Goal: Transaction & Acquisition: Book appointment/travel/reservation

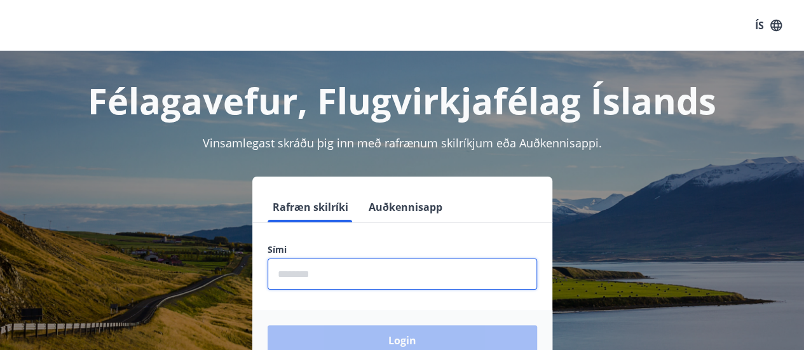
click at [335, 264] on input "phone" at bounding box center [403, 274] width 270 height 31
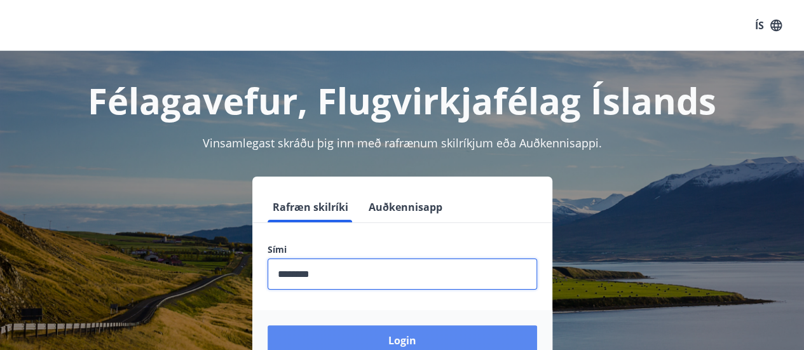
type input "********"
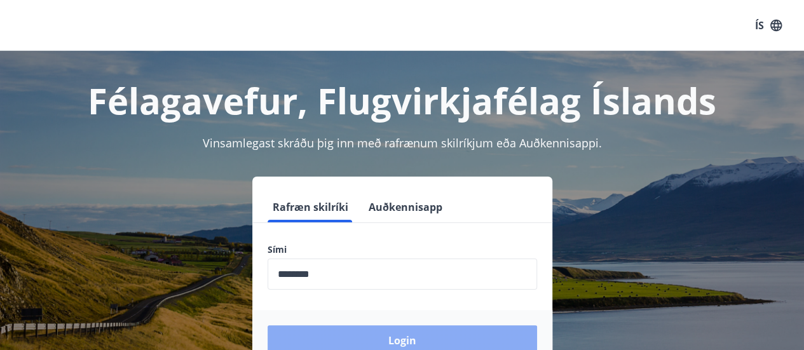
click at [333, 333] on button "Login" at bounding box center [403, 341] width 270 height 31
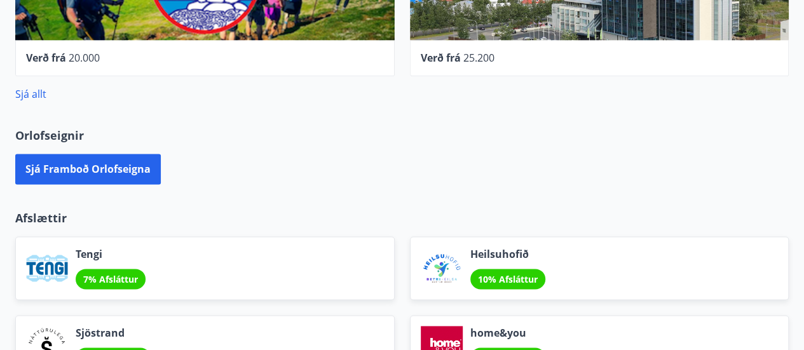
scroll to position [780, 0]
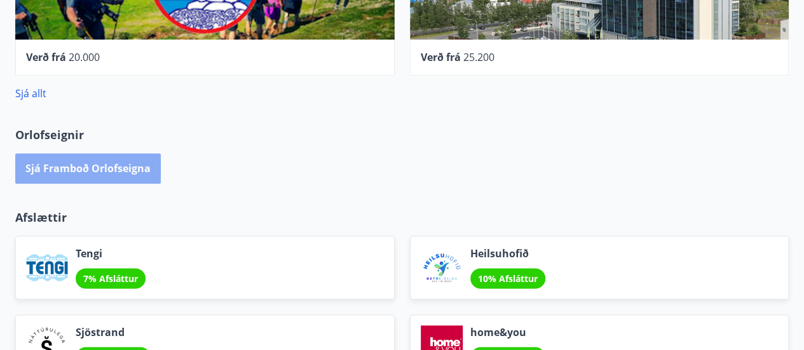
click at [129, 162] on button "Sjá framboð orlofseigna" at bounding box center [88, 168] width 146 height 31
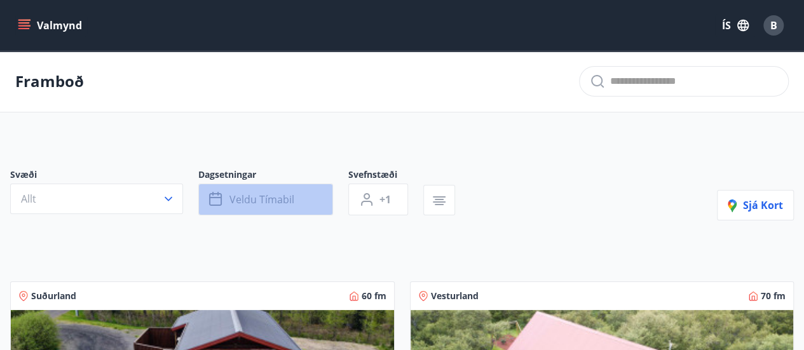
click at [250, 197] on span "Veldu tímabil" at bounding box center [262, 200] width 65 height 14
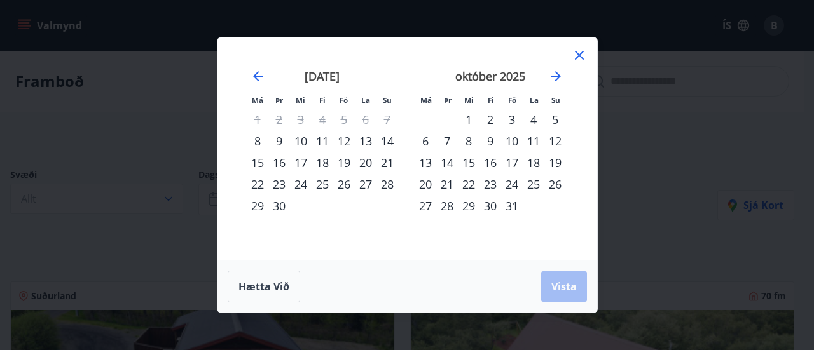
click at [511, 184] on div "24" at bounding box center [512, 185] width 22 height 22
click at [556, 183] on div "26" at bounding box center [555, 185] width 22 height 22
click at [562, 287] on span "Vista" at bounding box center [563, 287] width 25 height 14
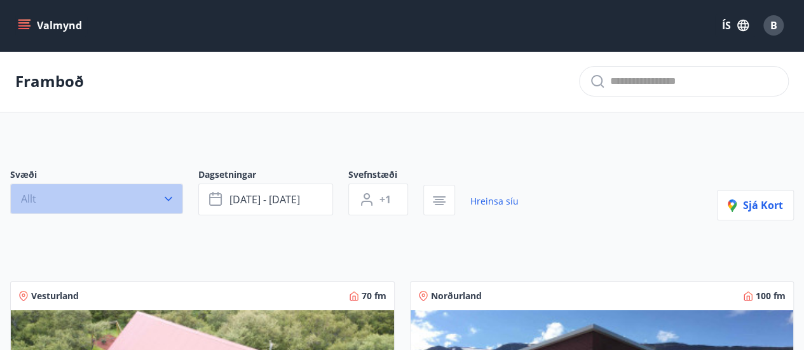
click at [155, 198] on button "Allt" at bounding box center [96, 199] width 173 height 31
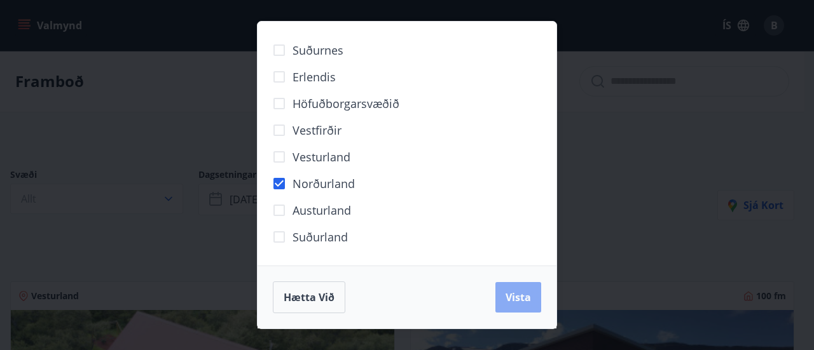
click at [516, 302] on span "Vista" at bounding box center [518, 298] width 25 height 14
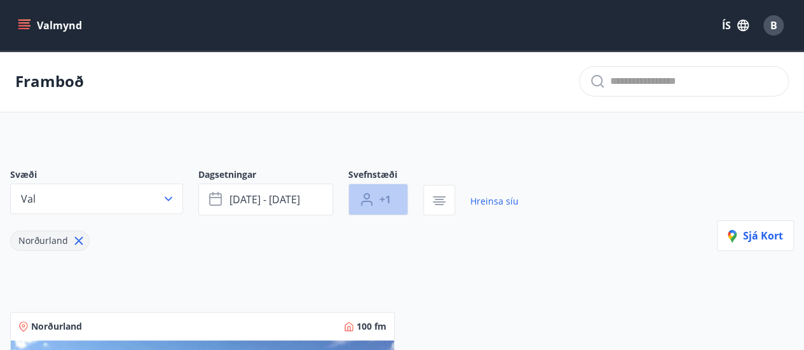
click at [389, 200] on span "+1" at bounding box center [385, 200] width 11 height 14
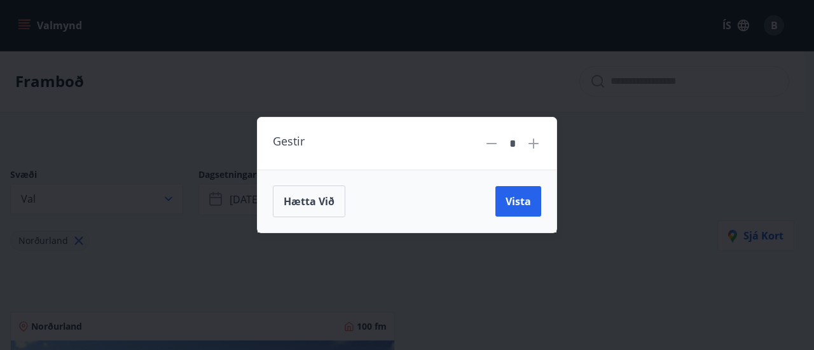
click at [530, 147] on icon at bounding box center [533, 143] width 15 height 15
type input "*"
click at [519, 208] on span "Vista" at bounding box center [518, 202] width 25 height 14
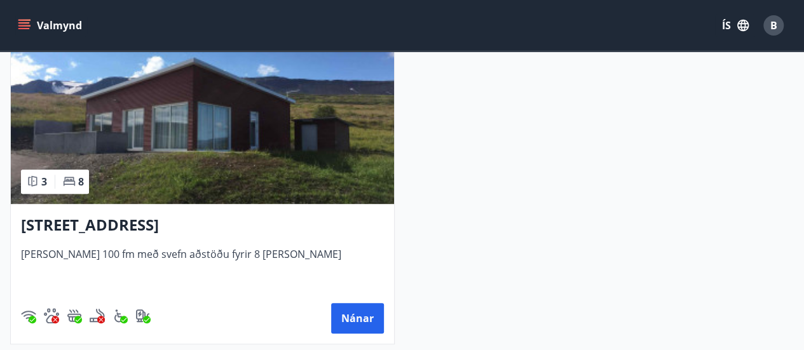
scroll to position [296, 0]
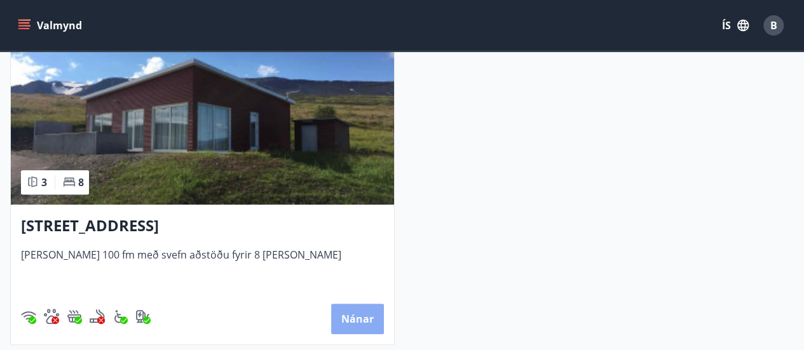
click at [352, 322] on button "Nánar" at bounding box center [357, 319] width 53 height 31
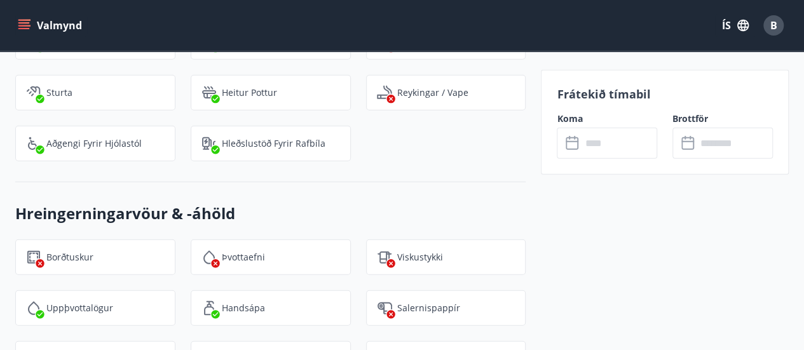
scroll to position [1588, 0]
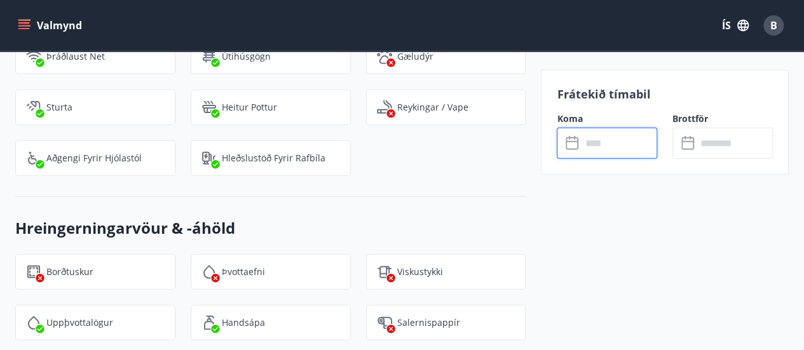
click at [611, 147] on input "text" at bounding box center [619, 143] width 76 height 31
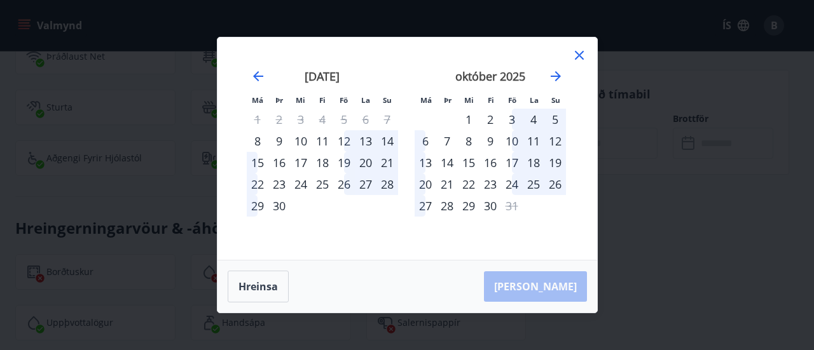
click at [511, 183] on div "24" at bounding box center [512, 185] width 22 height 22
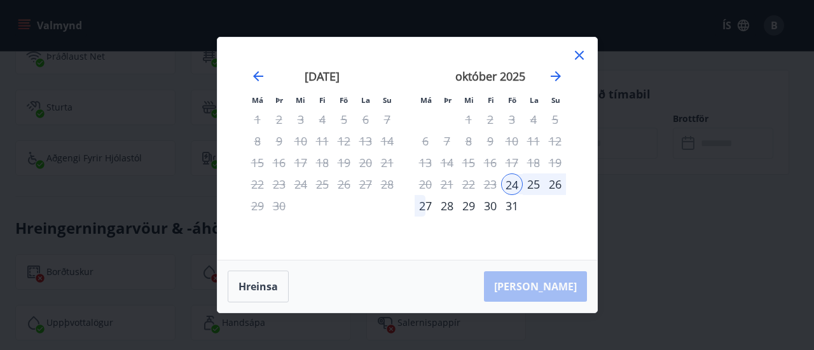
click at [555, 184] on div "26" at bounding box center [555, 185] width 22 height 22
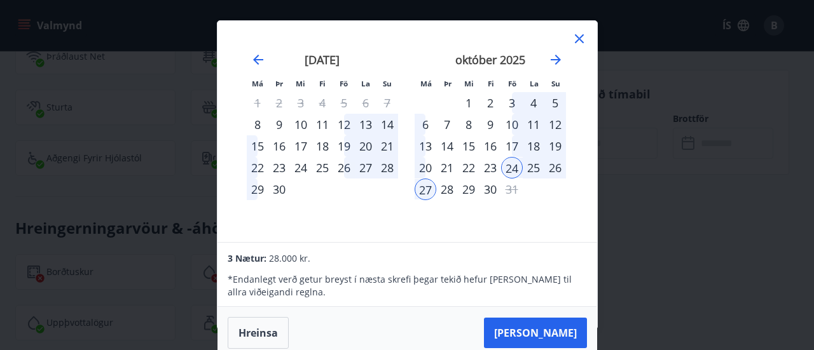
click at [556, 162] on div "26" at bounding box center [555, 168] width 22 height 22
click at [530, 166] on div "25" at bounding box center [534, 168] width 22 height 22
click at [550, 164] on div "26" at bounding box center [555, 168] width 22 height 22
click at [559, 164] on div "26" at bounding box center [555, 168] width 22 height 22
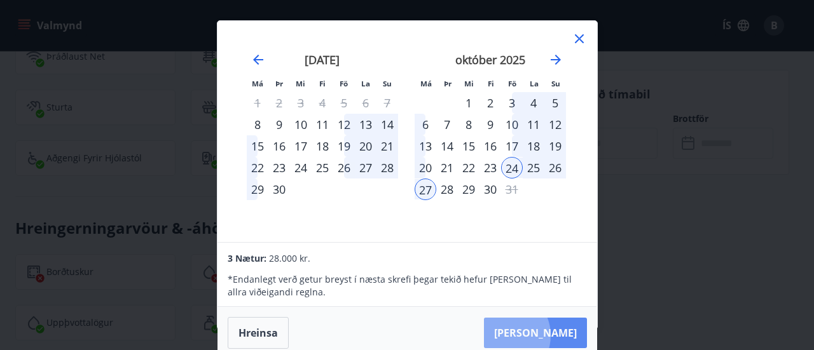
click at [544, 335] on button "[PERSON_NAME]" at bounding box center [535, 333] width 103 height 31
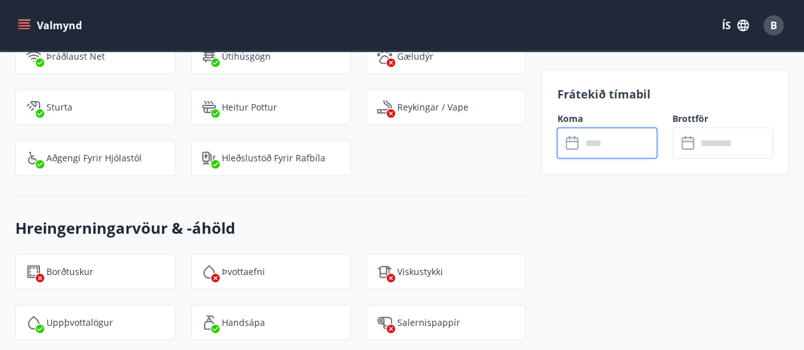
type input "******"
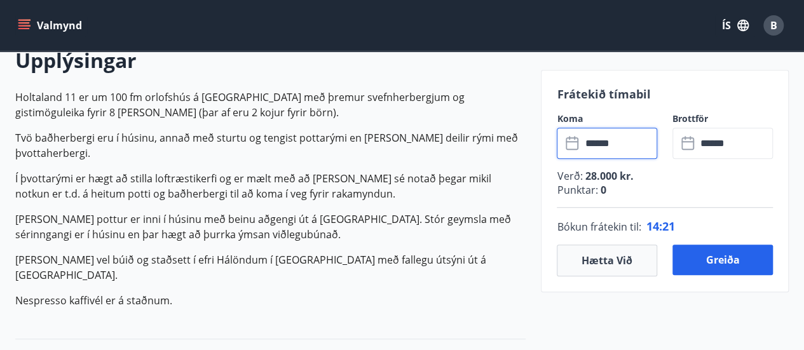
scroll to position [383, 0]
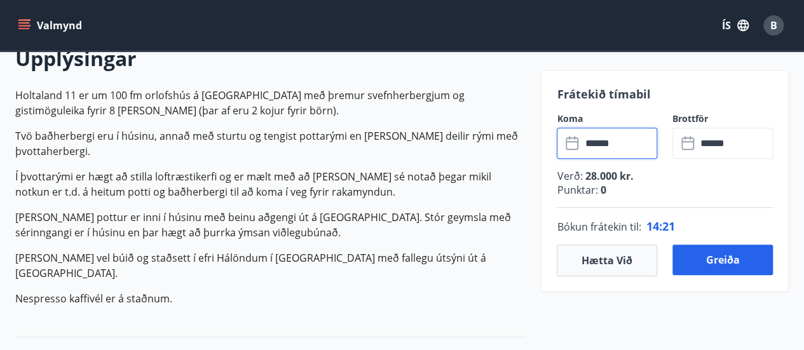
click at [318, 294] on div "Upplýsingar Holtaland 11 er um 100 fm orlofshús á [GEOGRAPHIC_DATA] með þremur …" at bounding box center [270, 181] width 511 height 272
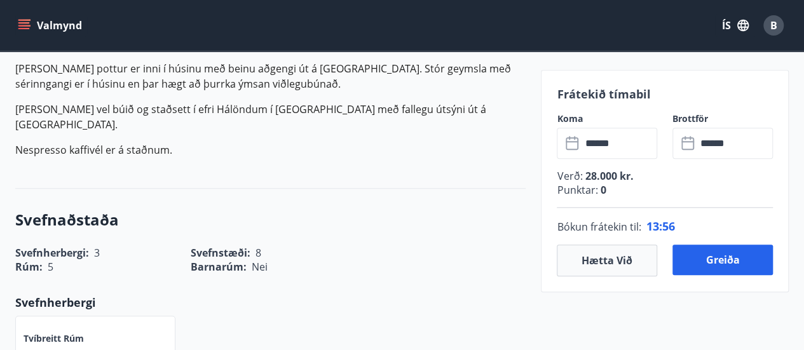
scroll to position [536, 0]
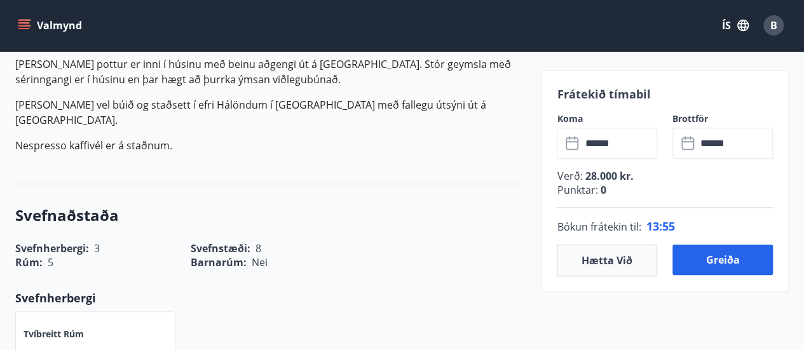
click at [282, 138] on div "Upplýsingar Holtaland 11 er um 100 fm orlofshús á [GEOGRAPHIC_DATA] með þremur …" at bounding box center [270, 27] width 511 height 272
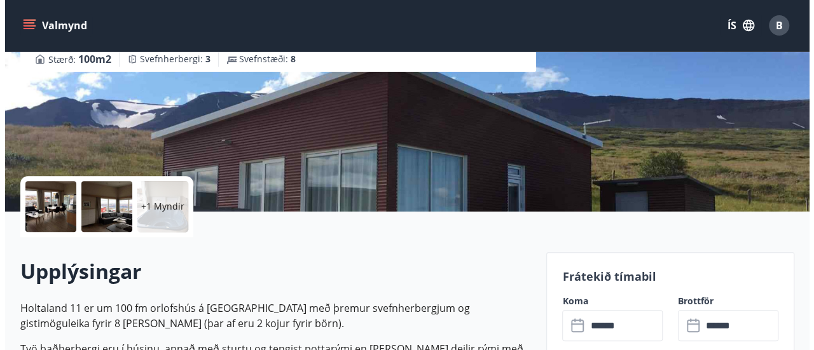
scroll to position [170, 0]
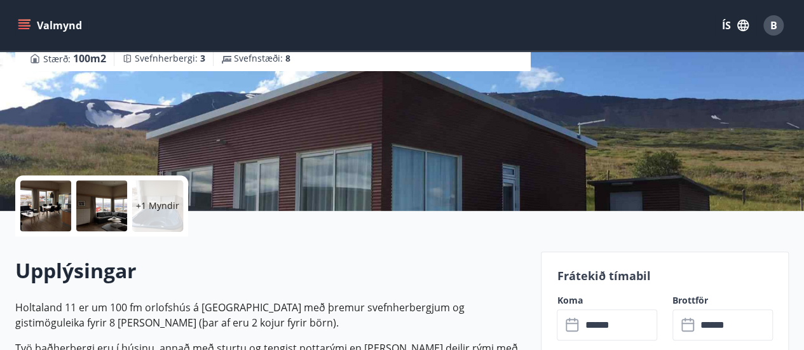
click at [47, 214] on div at bounding box center [45, 206] width 51 height 51
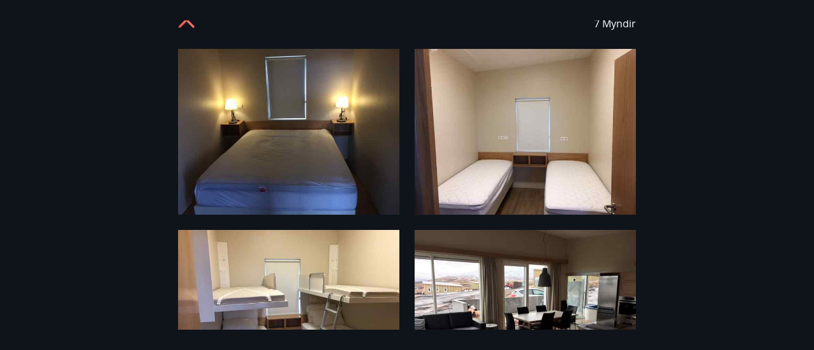
scroll to position [22, 0]
click at [529, 129] on img at bounding box center [525, 133] width 221 height 166
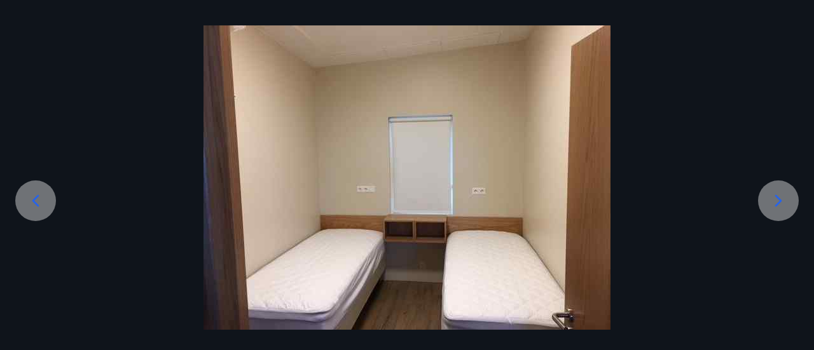
scroll to position [0, 0]
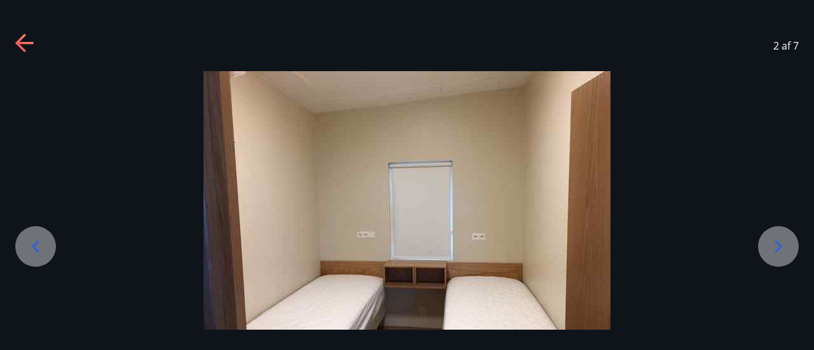
click at [27, 44] on icon at bounding box center [24, 43] width 18 height 3
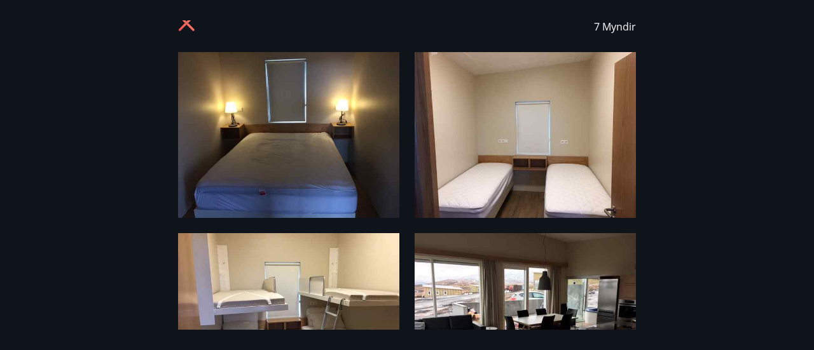
scroll to position [19, 0]
click at [526, 179] on img at bounding box center [525, 135] width 221 height 166
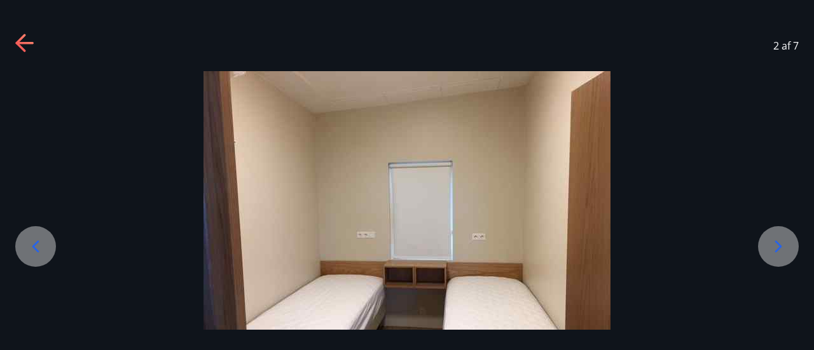
scroll to position [46, 0]
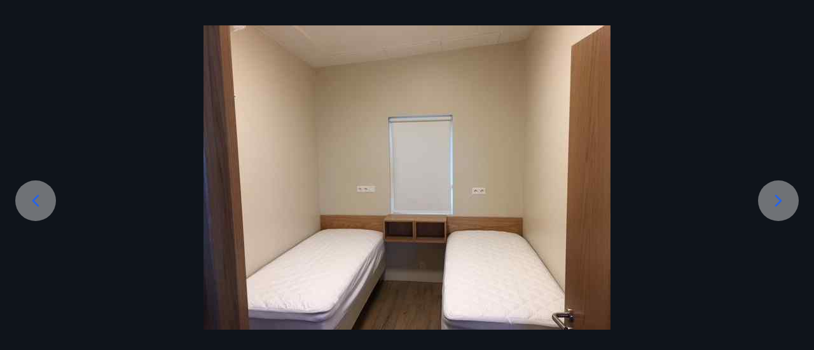
click at [39, 206] on icon at bounding box center [35, 201] width 20 height 20
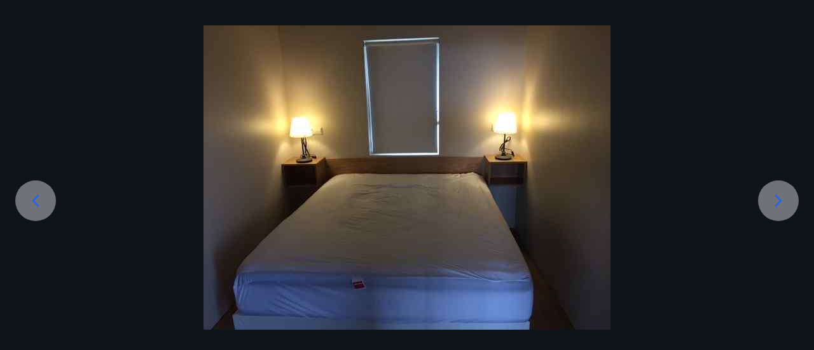
click at [39, 208] on icon at bounding box center [35, 201] width 20 height 20
click at [45, 206] on icon at bounding box center [35, 201] width 20 height 20
click at [43, 207] on icon at bounding box center [35, 201] width 20 height 20
click at [789, 212] on div at bounding box center [778, 201] width 41 height 41
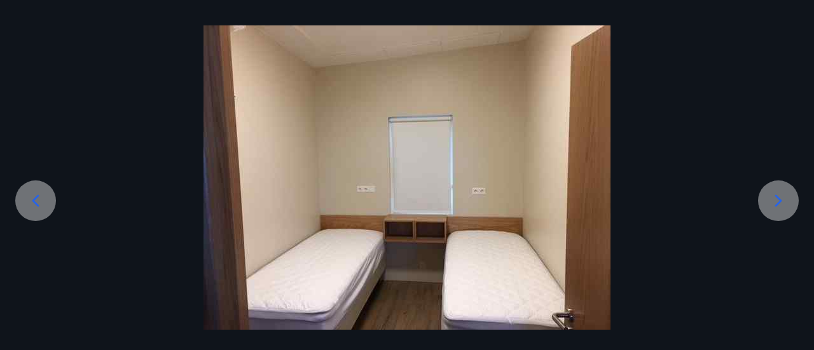
click at [778, 200] on icon at bounding box center [778, 201] width 20 height 20
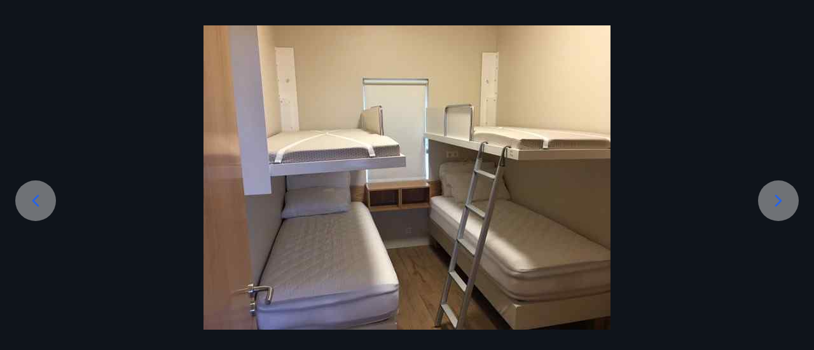
click at [780, 207] on icon at bounding box center [778, 201] width 20 height 20
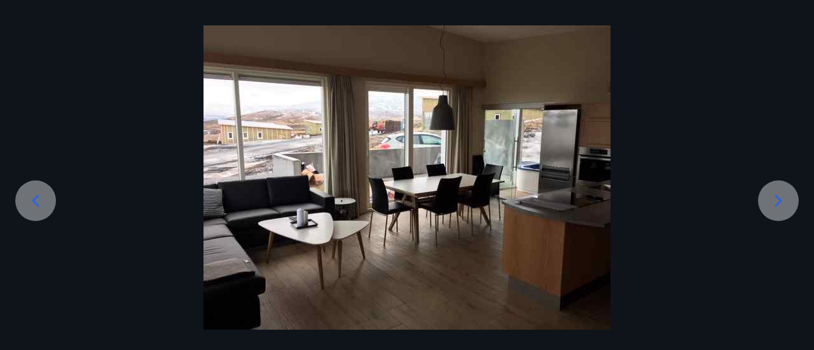
click at [782, 205] on icon at bounding box center [778, 201] width 20 height 20
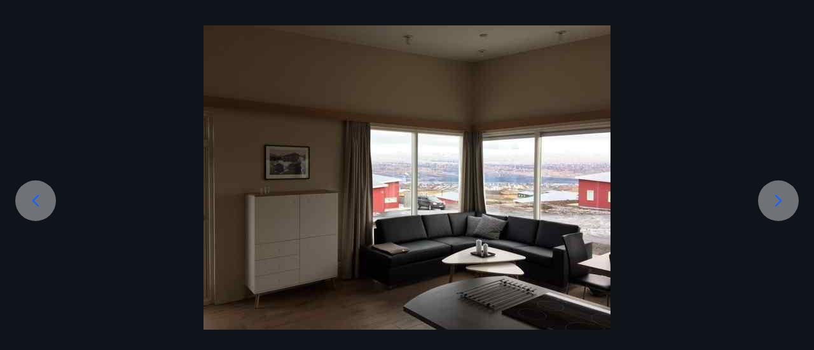
click at [782, 214] on div at bounding box center [778, 201] width 41 height 41
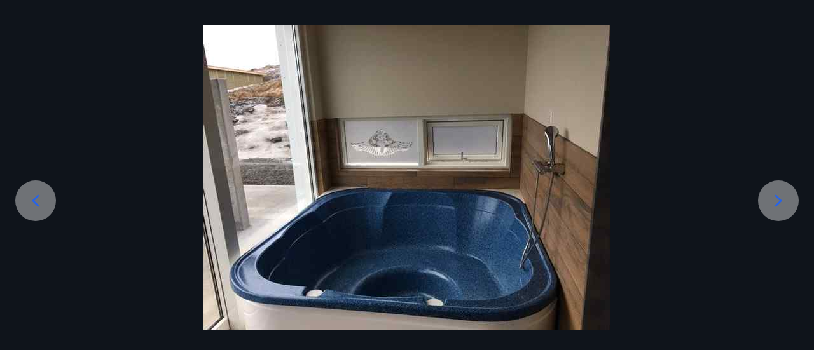
click at [781, 206] on icon at bounding box center [778, 201] width 20 height 20
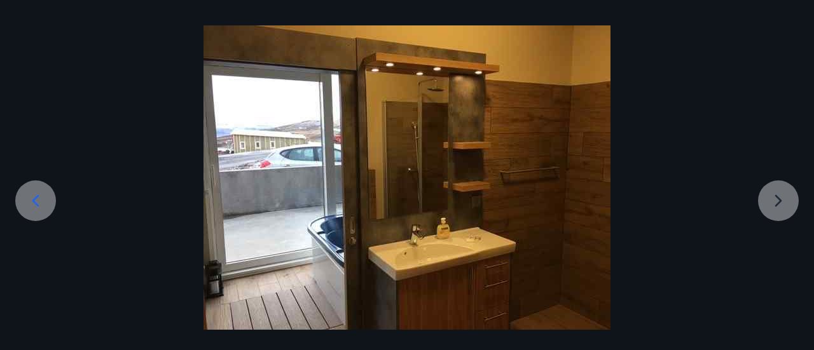
click at [777, 205] on div at bounding box center [407, 177] width 814 height 305
click at [780, 213] on div at bounding box center [407, 177] width 814 height 305
click at [33, 216] on div at bounding box center [35, 201] width 41 height 41
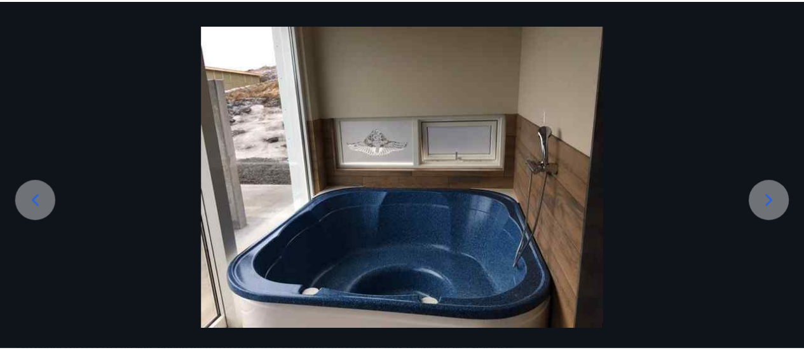
scroll to position [0, 0]
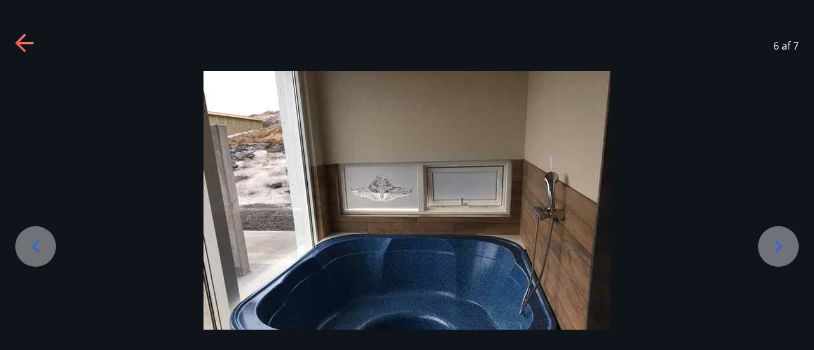
click at [22, 31] on div "6 af 7" at bounding box center [407, 45] width 814 height 51
click at [22, 39] on icon at bounding box center [20, 43] width 10 height 18
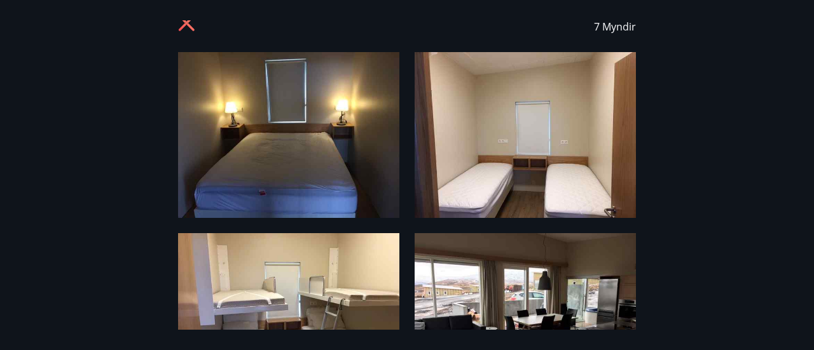
click at [183, 25] on icon at bounding box center [188, 25] width 20 height 20
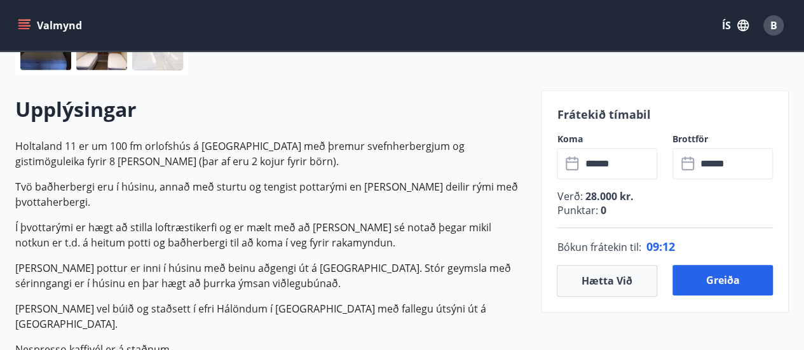
scroll to position [342, 0]
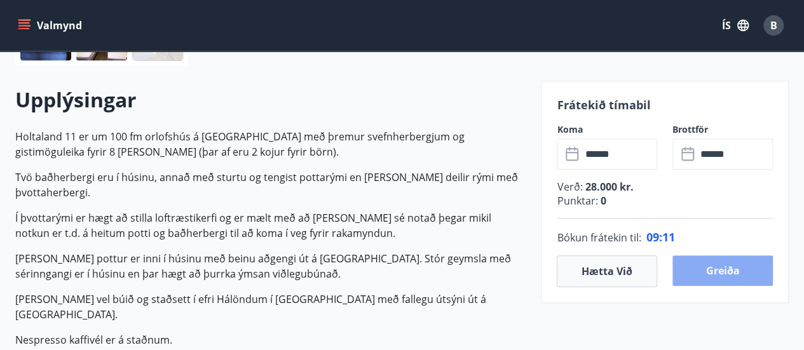
click at [709, 273] on button "Greiða" at bounding box center [723, 271] width 100 height 31
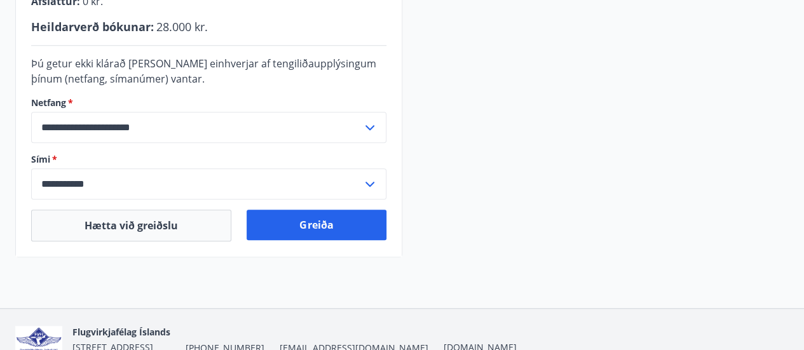
scroll to position [410, 0]
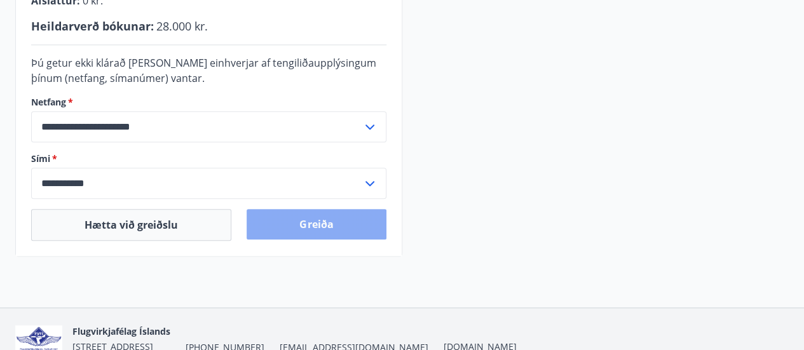
click at [301, 219] on button "Greiða" at bounding box center [316, 224] width 139 height 31
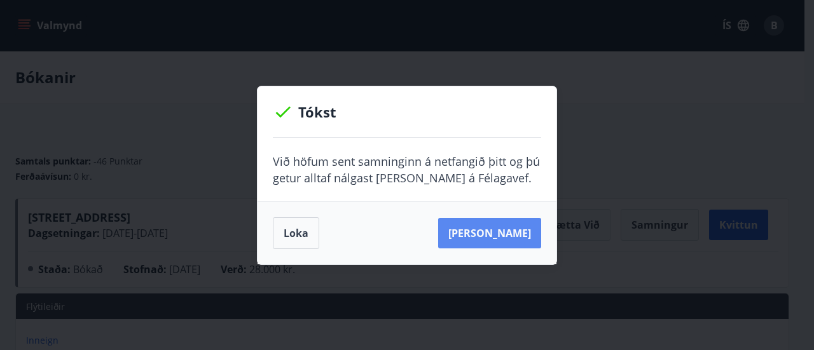
click at [497, 236] on button "Sjá samning" at bounding box center [489, 233] width 103 height 31
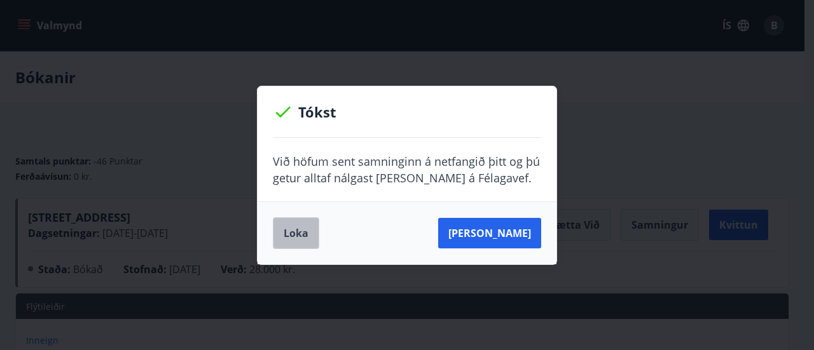
click at [301, 237] on button "Loka" at bounding box center [296, 233] width 46 height 32
